Goal: Task Accomplishment & Management: Use online tool/utility

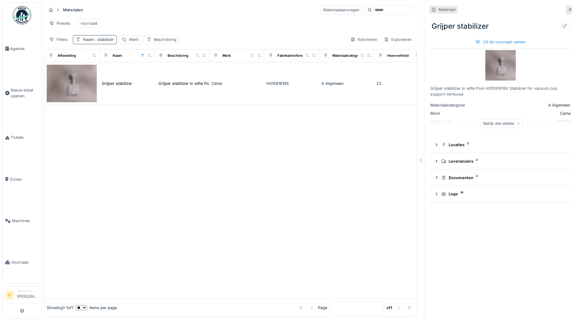
click at [107, 42] on span ": stabilizer" at bounding box center [104, 39] width 20 height 5
click at [132, 74] on icon at bounding box center [130, 73] width 3 height 3
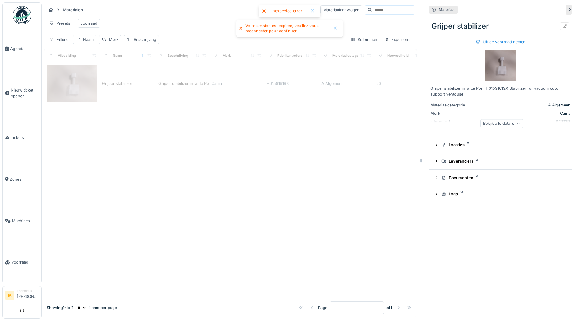
click at [171, 12] on div "Materialen Materiaalaanvragen" at bounding box center [230, 10] width 368 height 10
click at [19, 47] on span "Agenda" at bounding box center [24, 49] width 29 height 6
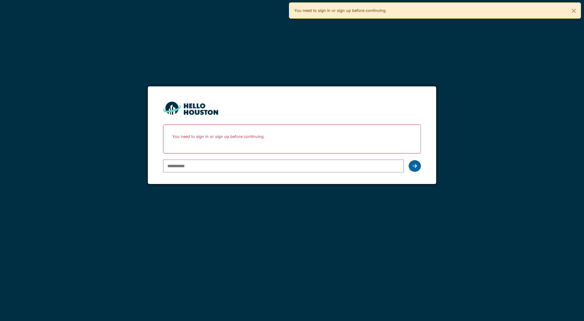
type input "**********"
click at [412, 165] on icon at bounding box center [414, 166] width 4 height 5
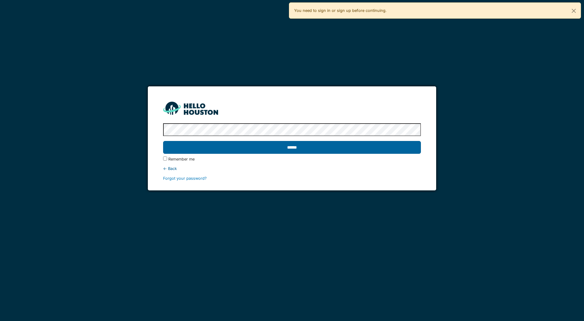
click at [291, 147] on input "******" at bounding box center [291, 147] width 257 height 13
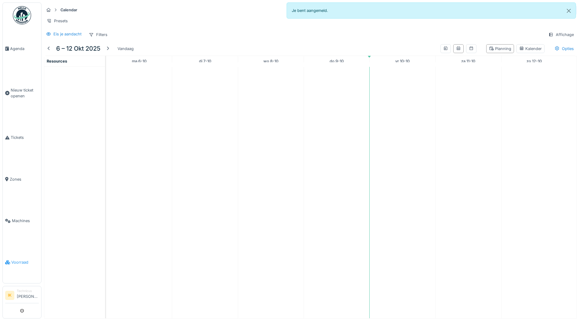
click at [14, 259] on span "Voorraad" at bounding box center [24, 262] width 27 height 6
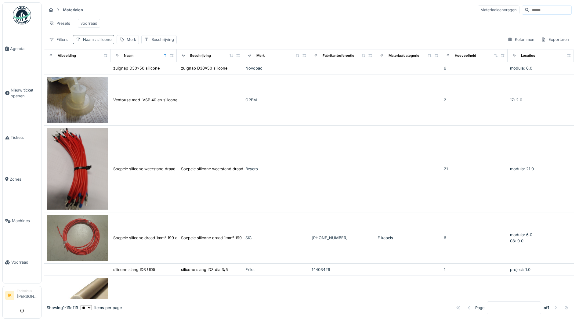
click at [106, 42] on span ": silicone" at bounding box center [103, 39] width 18 height 5
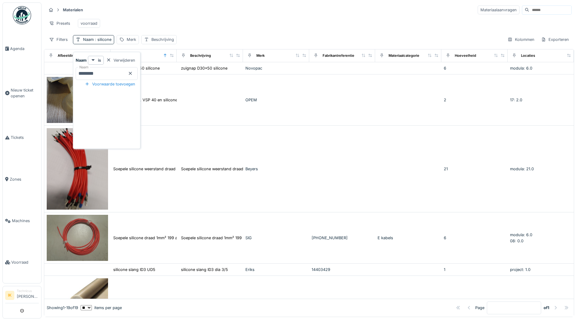
click at [132, 74] on icon at bounding box center [130, 73] width 3 height 3
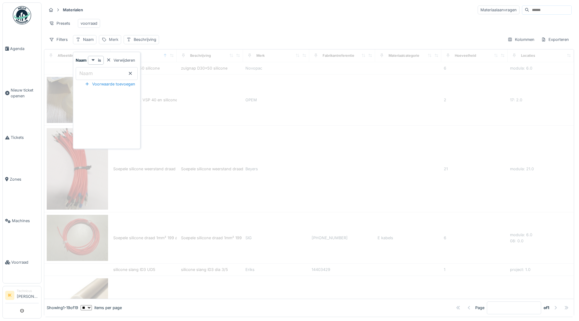
click at [115, 42] on div "Merk" at bounding box center [113, 40] width 9 height 6
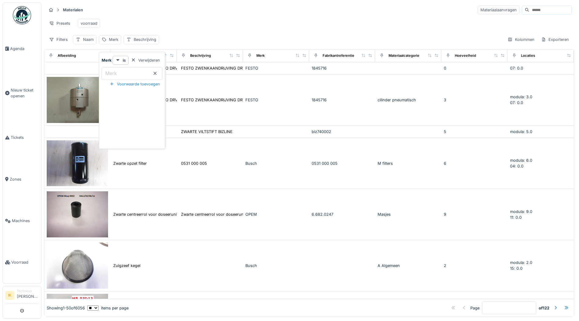
click at [118, 72] on label "Merk" at bounding box center [111, 73] width 14 height 7
click at [118, 72] on input "Merk" at bounding box center [132, 73] width 61 height 13
type input "****"
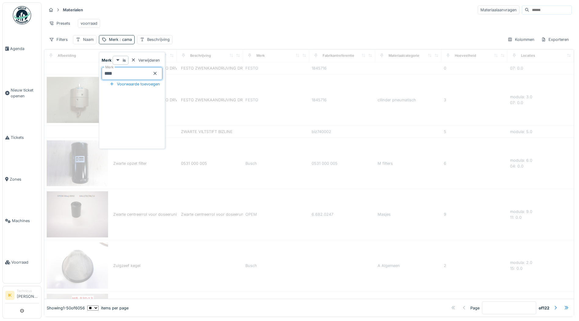
click at [235, 13] on div "Materialen Materiaalaanvragen" at bounding box center [308, 10] width 525 height 10
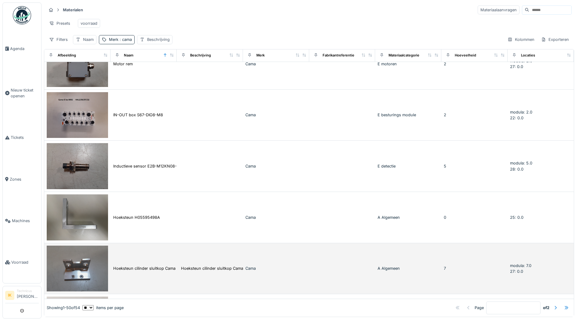
scroll to position [1251, 0]
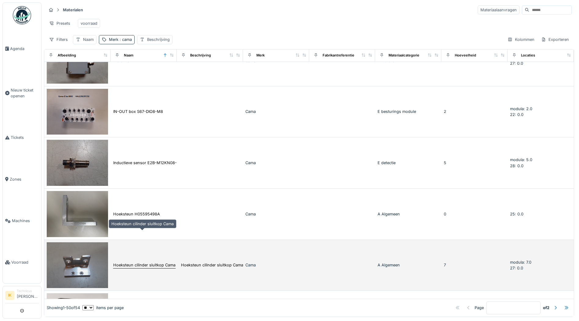
click at [123, 262] on div "Hoeksteun cilinder sluitkop Cama" at bounding box center [144, 265] width 62 height 6
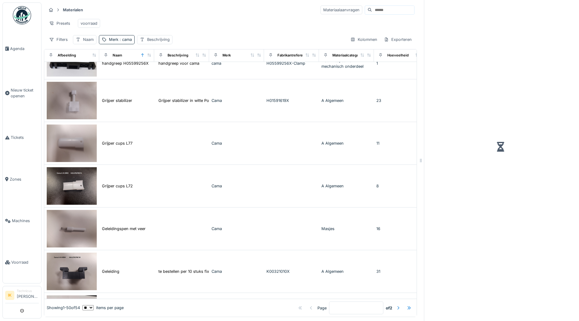
scroll to position [1081, 0]
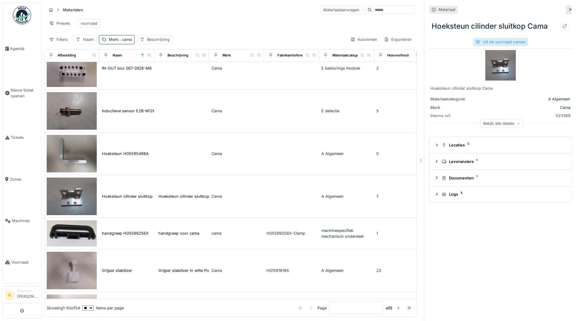
click at [501, 41] on div "Uit de voorraad nemen" at bounding box center [500, 42] width 55 height 8
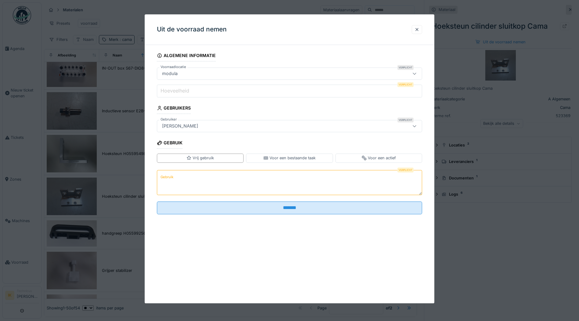
click at [204, 92] on input "Hoeveelheid" at bounding box center [289, 91] width 265 height 13
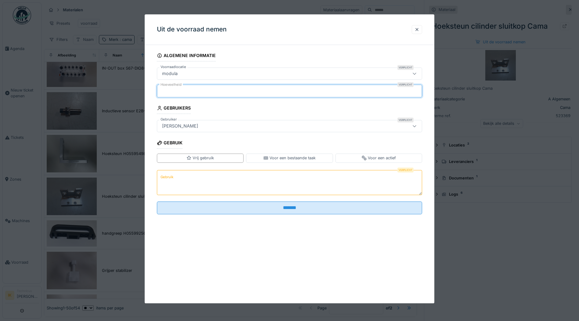
type input "*"
click at [203, 173] on textarea "Gebruik" at bounding box center [289, 182] width 265 height 25
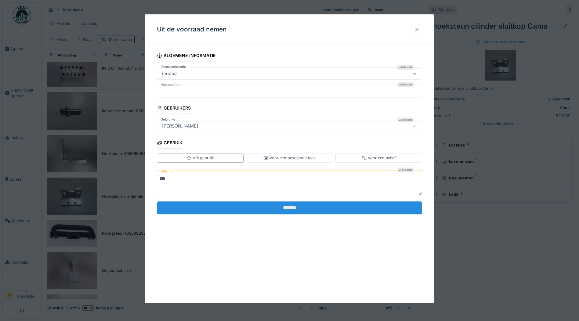
type textarea "***"
click at [287, 208] on input "*******" at bounding box center [289, 207] width 265 height 13
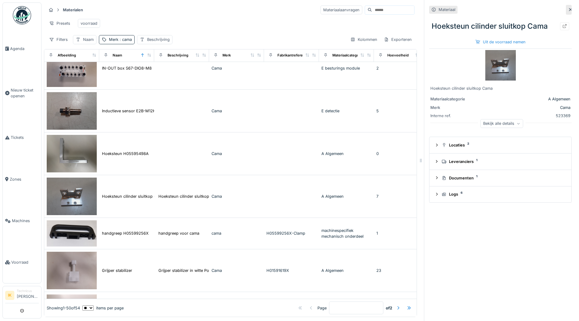
click at [568, 9] on icon at bounding box center [570, 10] width 5 height 4
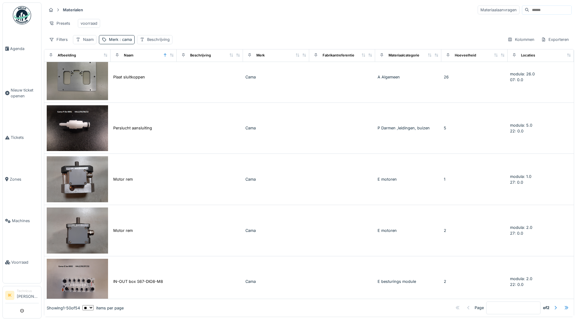
scroll to position [1251, 0]
